Goal: Task Accomplishment & Management: Manage account settings

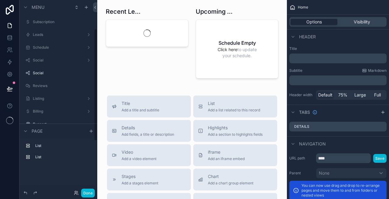
scroll to position [49, 0]
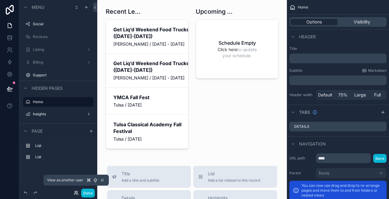
click at [75, 192] on icon at bounding box center [76, 192] width 2 height 2
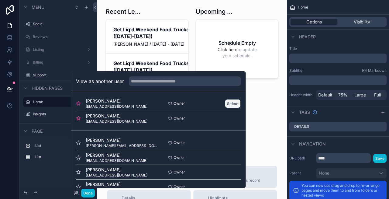
click at [227, 104] on button "Select" at bounding box center [233, 103] width 16 height 9
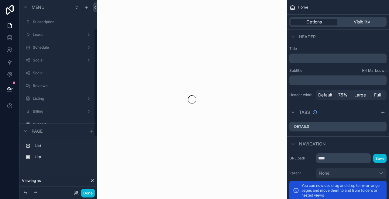
scroll to position [49, 0]
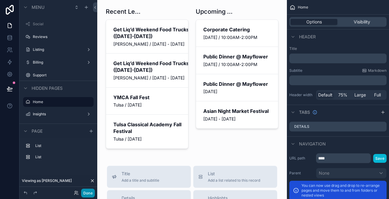
click at [85, 191] on button "Done" at bounding box center [88, 192] width 14 height 9
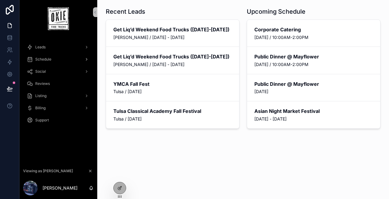
click at [47, 61] on span "Schedule" at bounding box center [43, 59] width 16 height 5
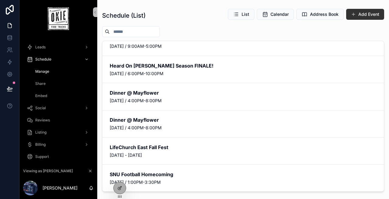
scroll to position [257, 0]
